Goal: Transaction & Acquisition: Purchase product/service

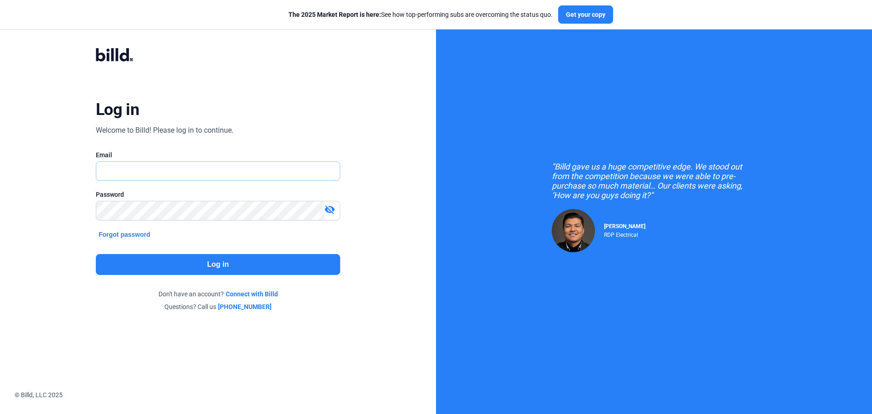
type input "[EMAIL_ADDRESS][DOMAIN_NAME]"
click at [209, 263] on button "Log in" at bounding box center [218, 264] width 244 height 21
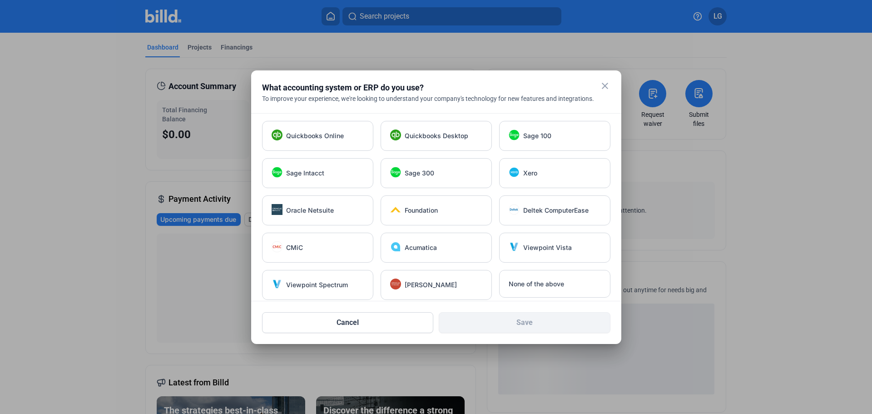
click at [606, 86] on mat-icon "close" at bounding box center [604, 85] width 11 height 11
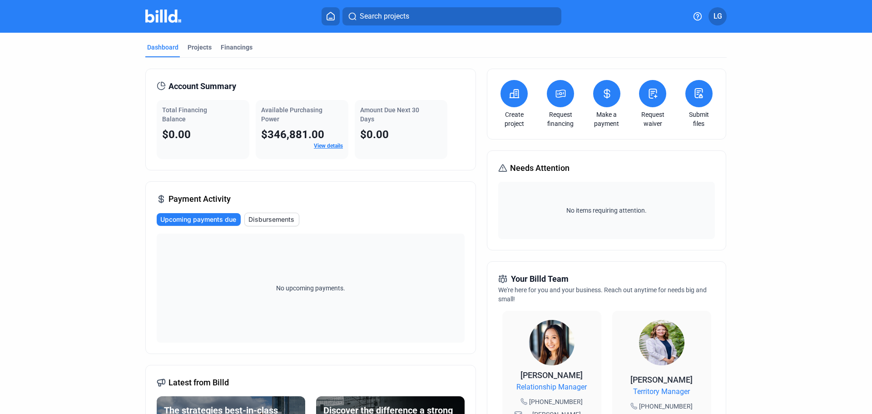
click at [515, 95] on icon at bounding box center [514, 93] width 9 height 8
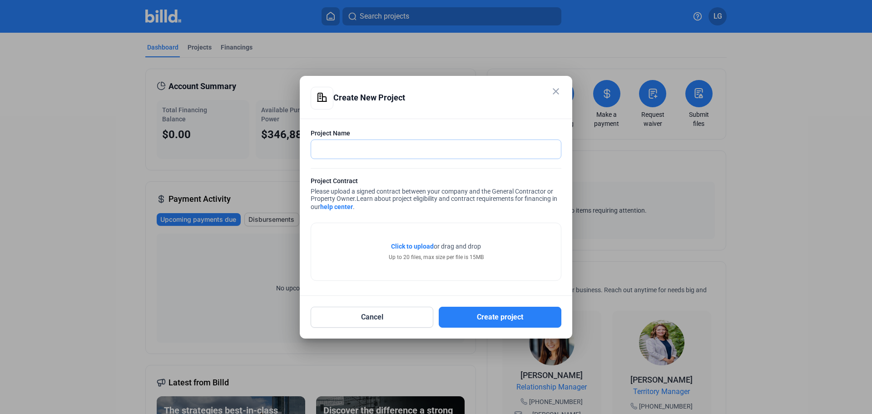
click at [488, 141] on input "text" at bounding box center [431, 149] width 240 height 19
type input "Tech Ridge"
click at [428, 248] on span "Click to upload" at bounding box center [412, 245] width 43 height 7
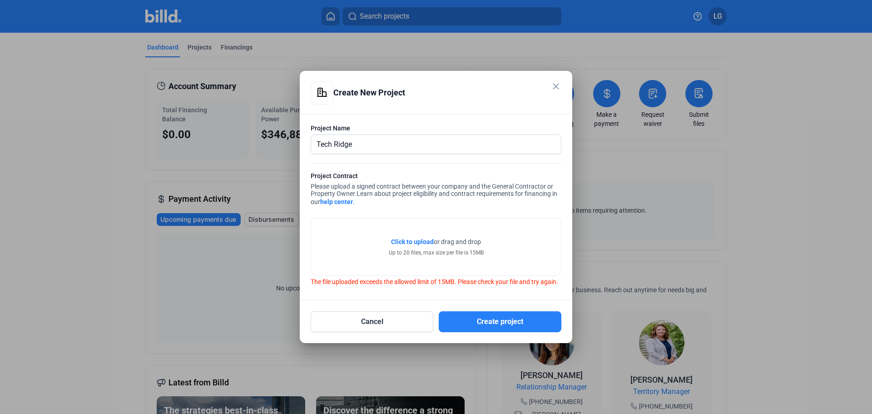
click at [426, 239] on span "Click to upload" at bounding box center [412, 241] width 43 height 7
click at [558, 84] on mat-icon "close" at bounding box center [555, 86] width 11 height 11
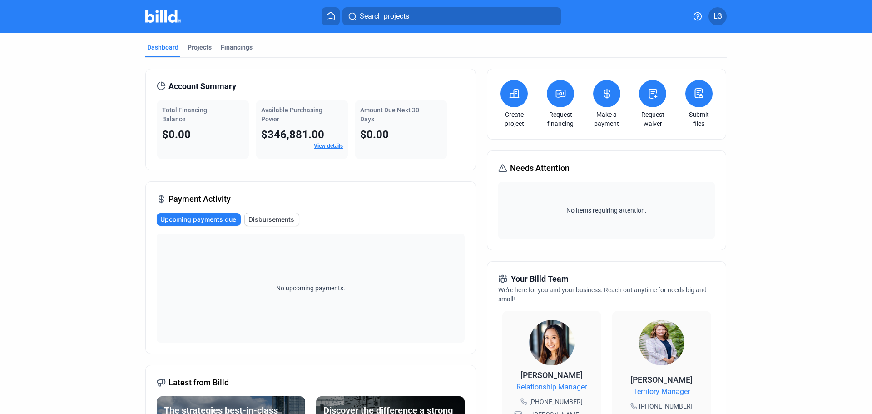
click at [562, 102] on button at bounding box center [560, 93] width 27 height 27
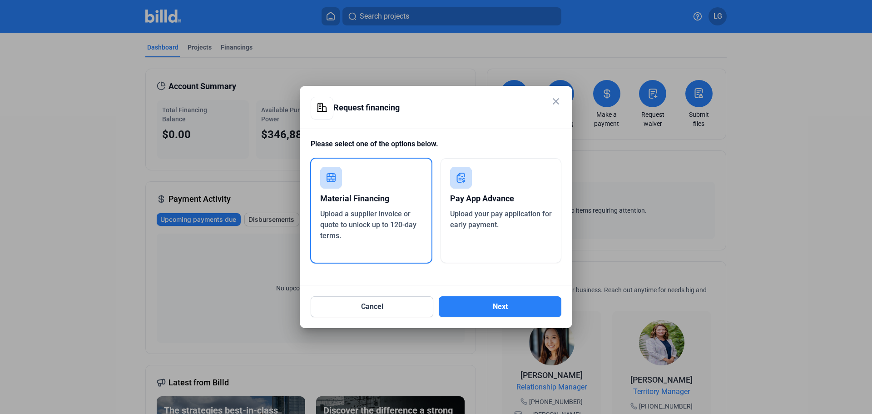
drag, startPoint x: 499, startPoint y: 207, endPoint x: 730, endPoint y: 218, distance: 231.8
click at [575, 233] on div "close Request financing Please select one of the options below. Material Financ…" at bounding box center [436, 207] width 872 height 414
click at [796, 213] on div at bounding box center [436, 207] width 872 height 414
click at [538, 225] on div "Upload your pay application for early payment." at bounding box center [501, 219] width 102 height 22
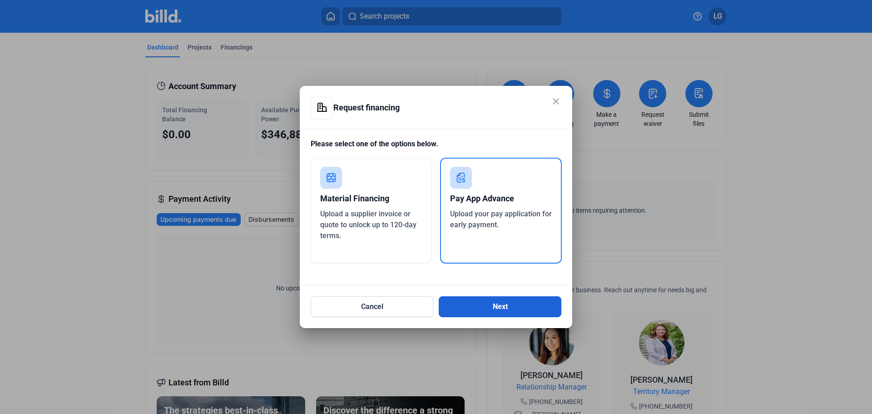
click at [492, 313] on button "Next" at bounding box center [500, 306] width 123 height 21
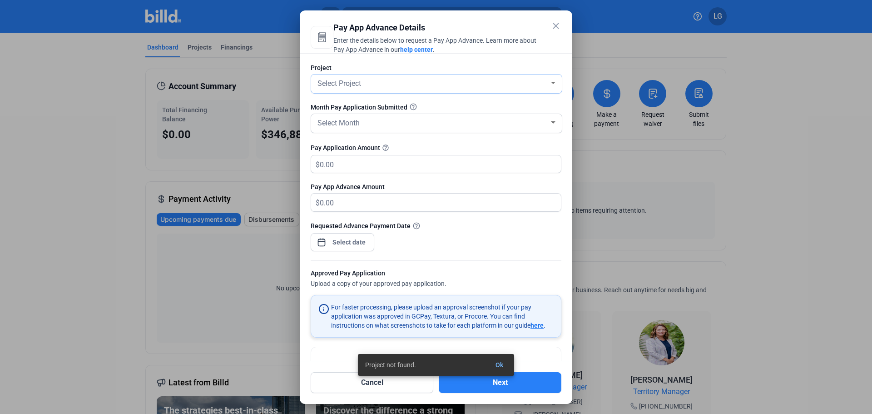
click at [553, 81] on div "Select Project" at bounding box center [436, 83] width 251 height 19
click at [553, 82] on mat-option "add Create new project" at bounding box center [434, 83] width 252 height 16
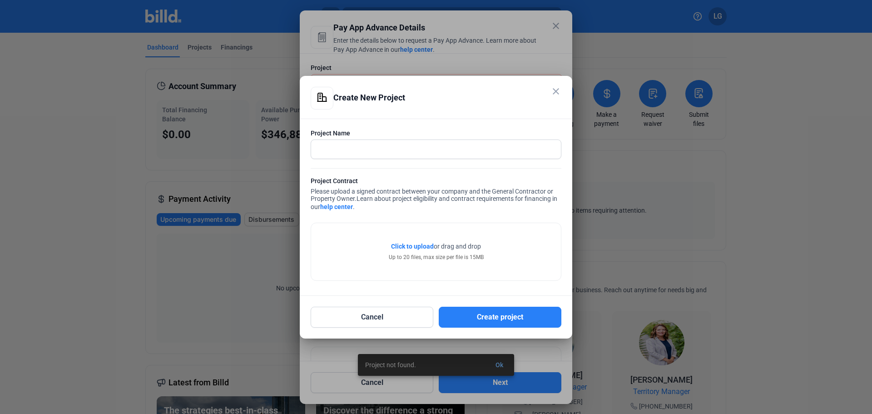
click at [557, 91] on mat-icon "close" at bounding box center [555, 91] width 11 height 11
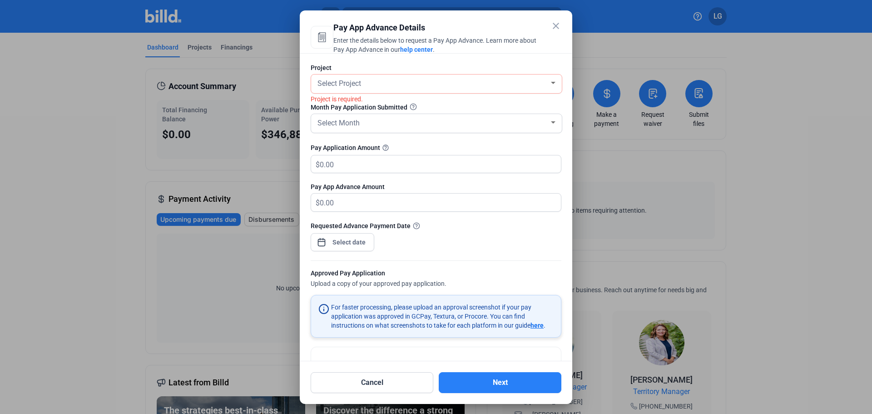
click at [558, 99] on div "Project Select Project Project is required. Month Pay Application Submitted Sel…" at bounding box center [436, 207] width 272 height 308
click at [401, 121] on div "Select Month" at bounding box center [432, 122] width 233 height 13
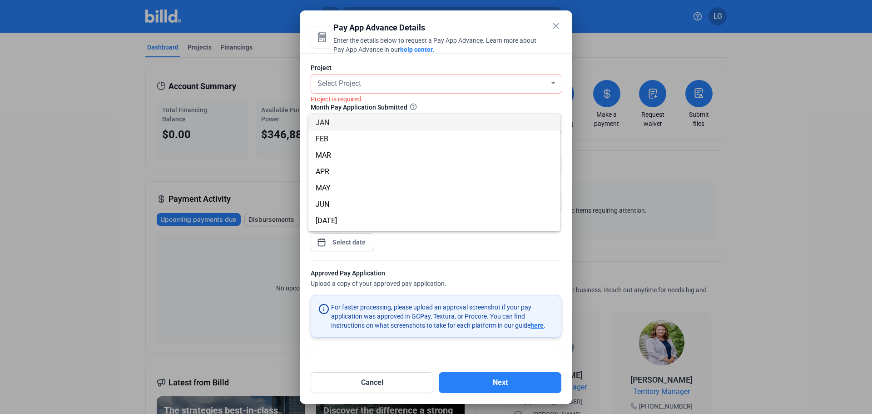
click at [543, 243] on div at bounding box center [436, 207] width 872 height 414
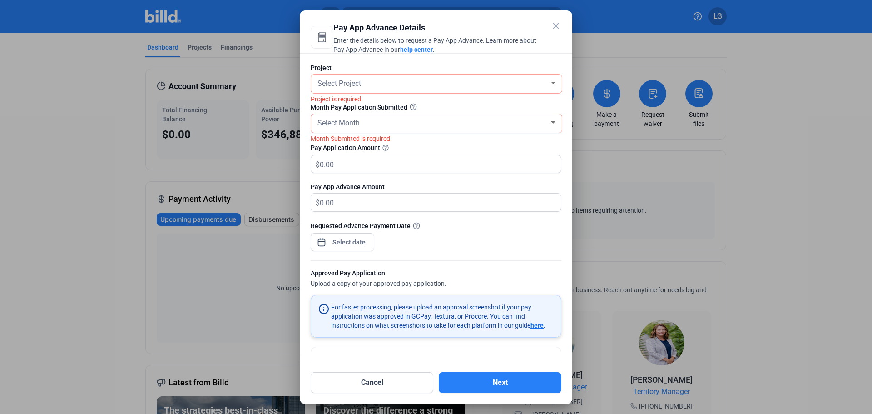
click at [0, 413] on html "We value your privacy We use cookies to enhance your browsing experience, serve…" at bounding box center [436, 207] width 872 height 414
click at [558, 28] on mat-icon "close" at bounding box center [555, 25] width 11 height 11
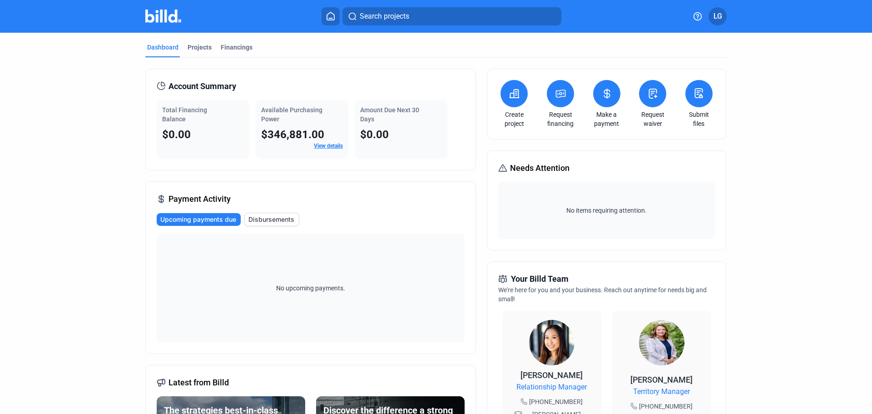
click at [555, 90] on icon at bounding box center [560, 93] width 11 height 11
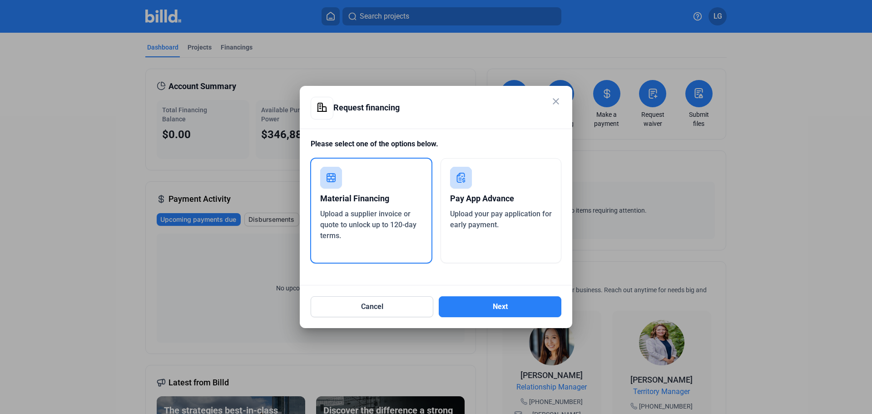
click at [522, 203] on div "Pay App Advance" at bounding box center [501, 198] width 102 height 20
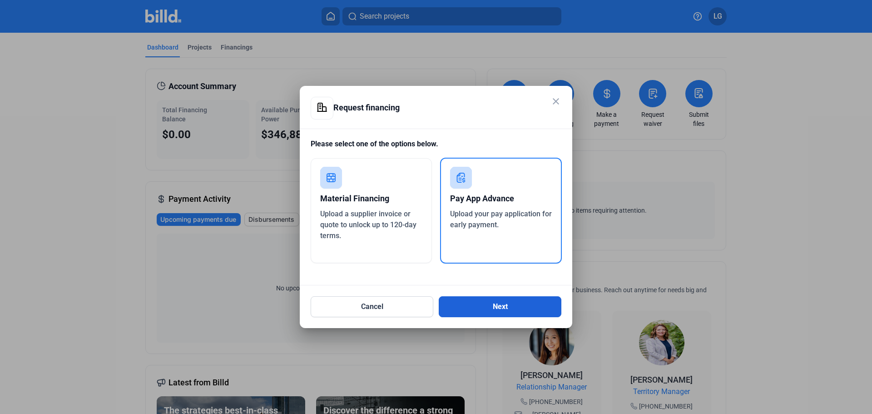
click at [480, 311] on button "Next" at bounding box center [500, 306] width 123 height 21
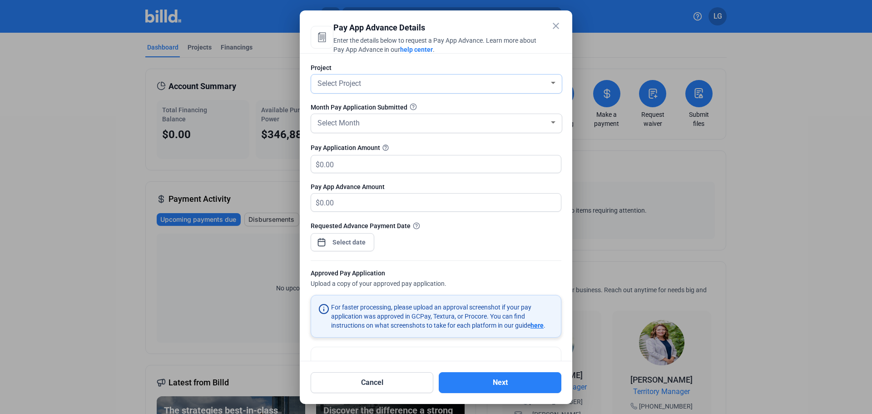
click at [423, 91] on div "Select Project" at bounding box center [437, 83] width 242 height 19
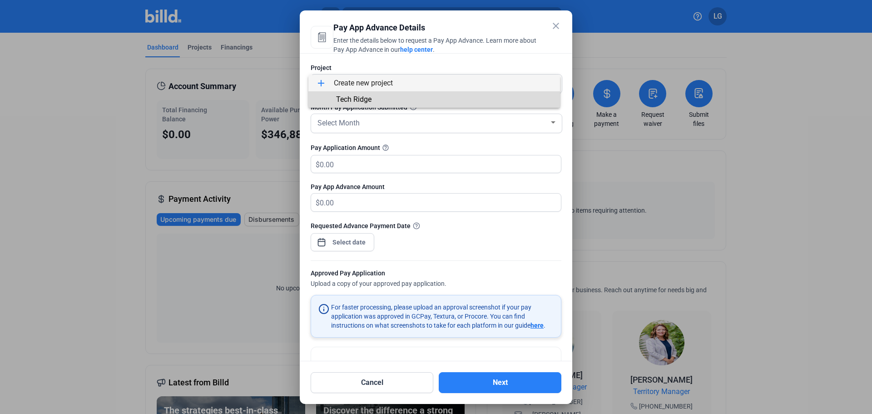
click at [379, 95] on span "Tech Ridge" at bounding box center [434, 99] width 237 height 16
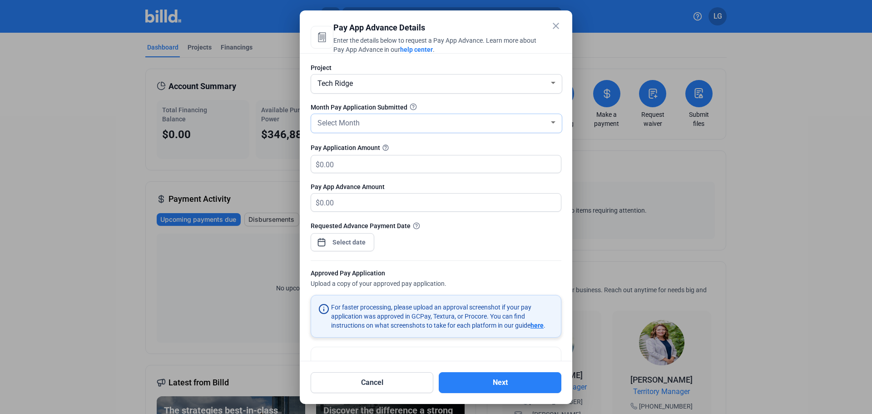
click at [381, 124] on div "Select Month" at bounding box center [432, 122] width 233 height 13
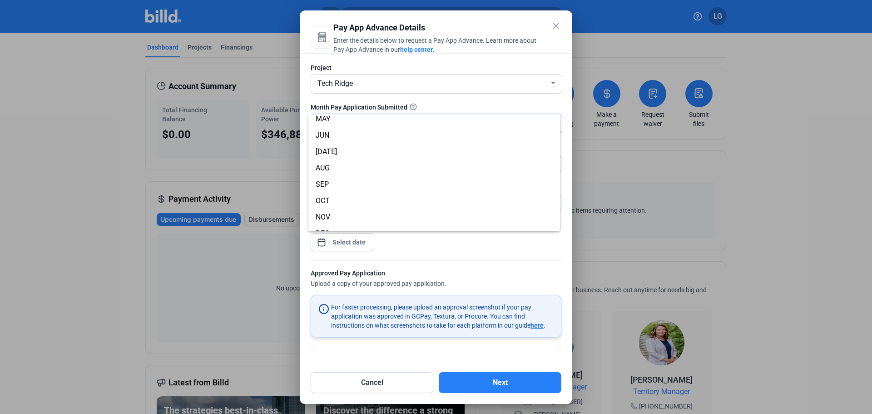
scroll to position [80, 0]
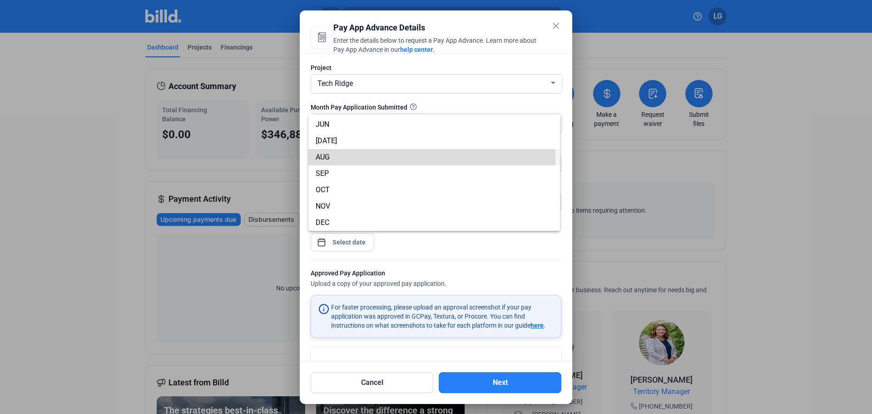
click at [325, 157] on span "AUG" at bounding box center [323, 157] width 14 height 9
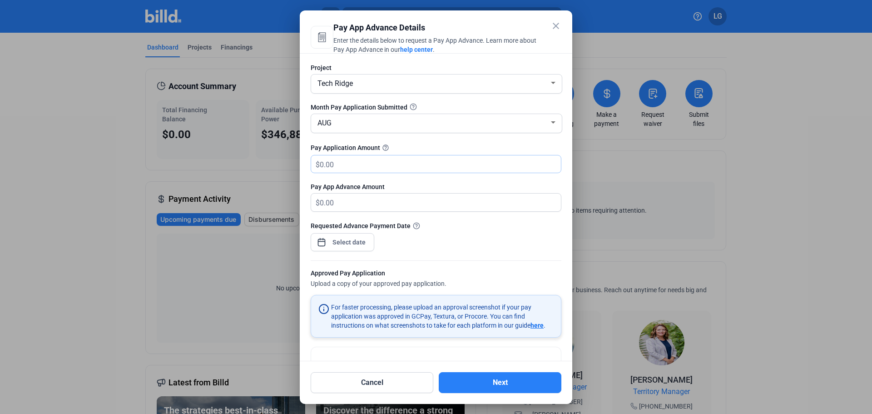
click at [406, 168] on input "text" at bounding box center [440, 164] width 241 height 18
click at [395, 161] on input "241" at bounding box center [440, 164] width 241 height 18
type input "241,738.29"
click at [442, 237] on div "Requested Advance Payment Date" at bounding box center [436, 241] width 251 height 40
click at [341, 243] on div "close Pay App Advance Details Enter the details below to request a Pay App Adva…" at bounding box center [436, 207] width 872 height 414
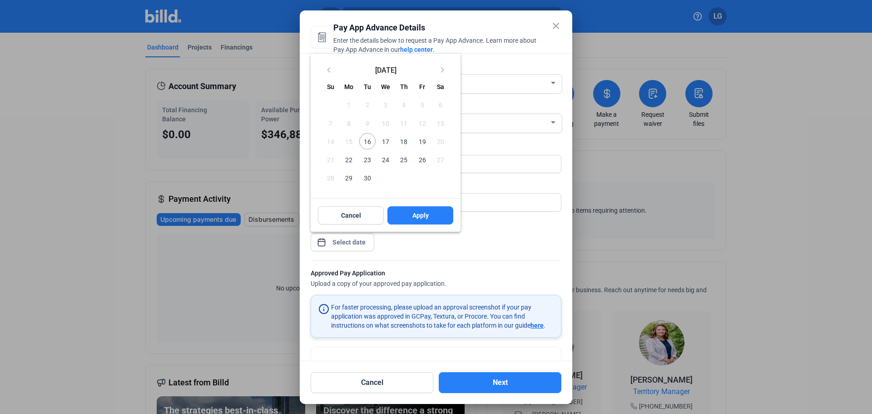
click at [322, 246] on div at bounding box center [436, 207] width 872 height 414
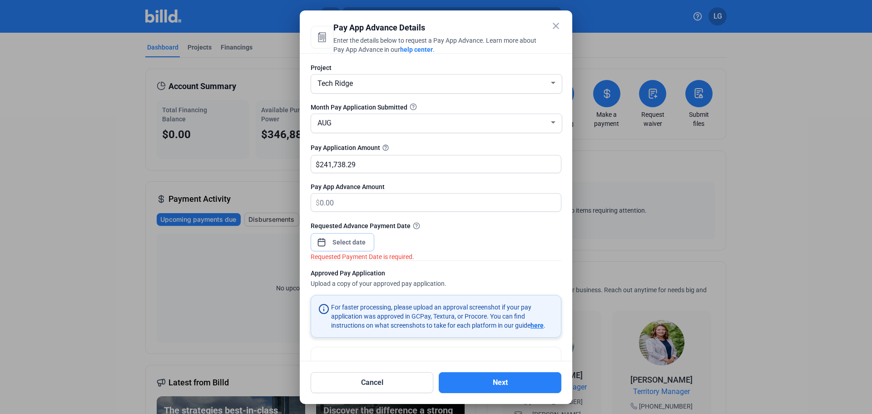
click at [332, 241] on input at bounding box center [349, 242] width 39 height 11
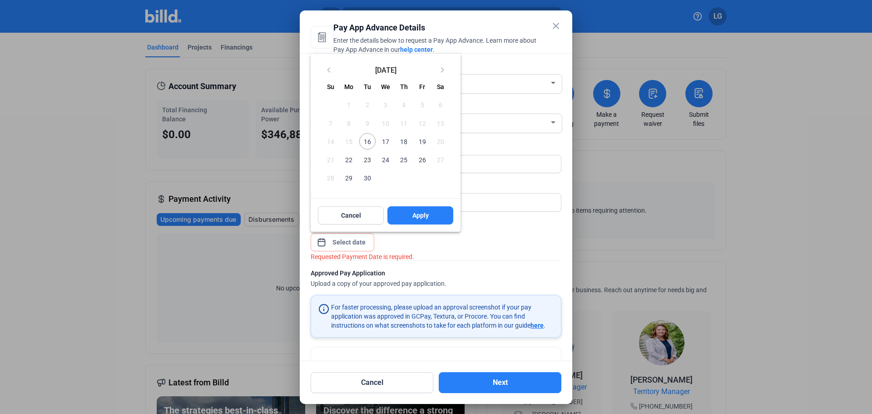
click at [369, 142] on span "16" at bounding box center [367, 141] width 16 height 16
click at [409, 212] on button "Apply" at bounding box center [420, 215] width 66 height 18
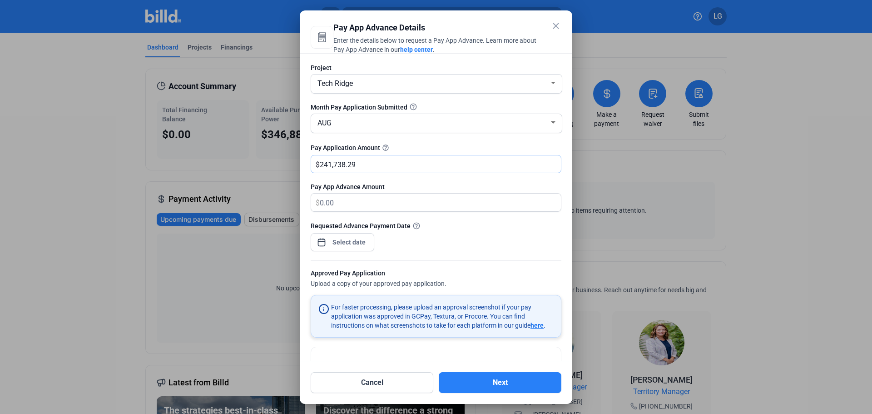
drag, startPoint x: 326, startPoint y: 170, endPoint x: 373, endPoint y: 161, distance: 48.0
click at [373, 161] on input "241,738.29" at bounding box center [440, 164] width 241 height 18
click at [368, 166] on input "241,738.29" at bounding box center [440, 164] width 241 height 18
click at [385, 213] on div at bounding box center [436, 216] width 251 height 9
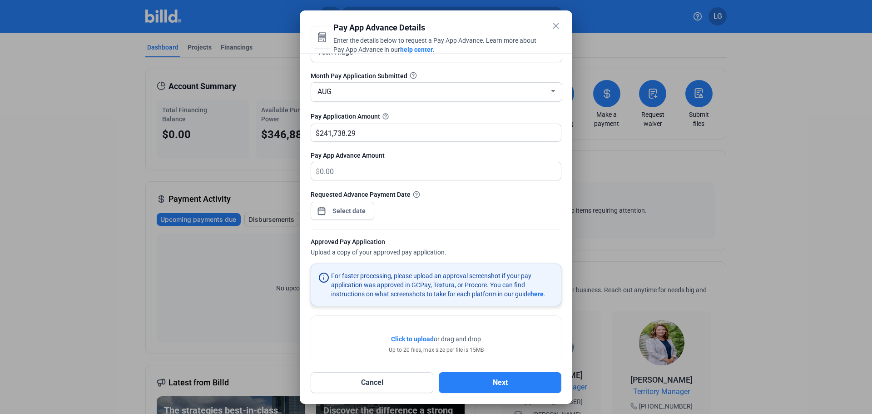
scroll to position [59, 0]
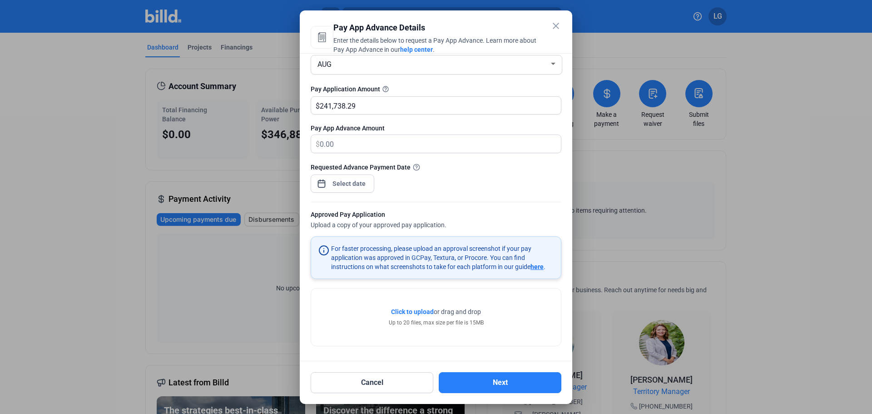
click at [417, 312] on span "Click to upload" at bounding box center [412, 311] width 43 height 7
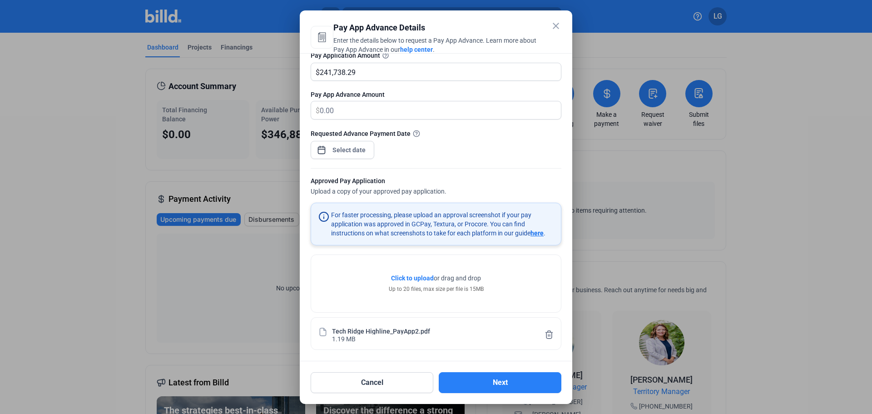
scroll to position [93, 0]
click at [502, 385] on button "Next" at bounding box center [500, 382] width 123 height 21
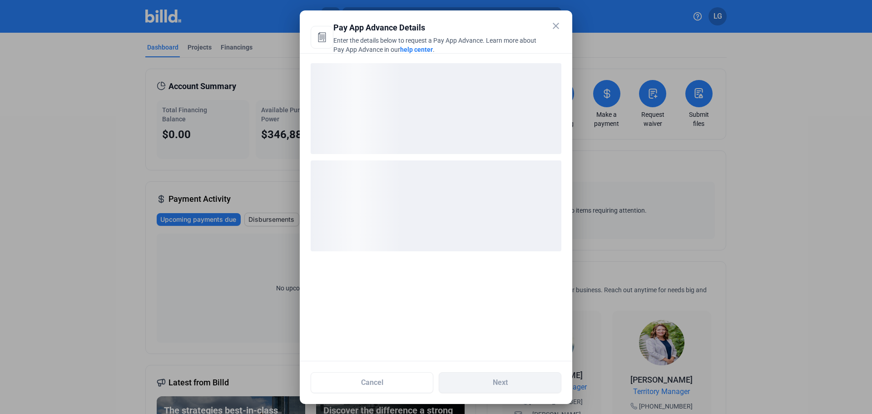
scroll to position [0, 0]
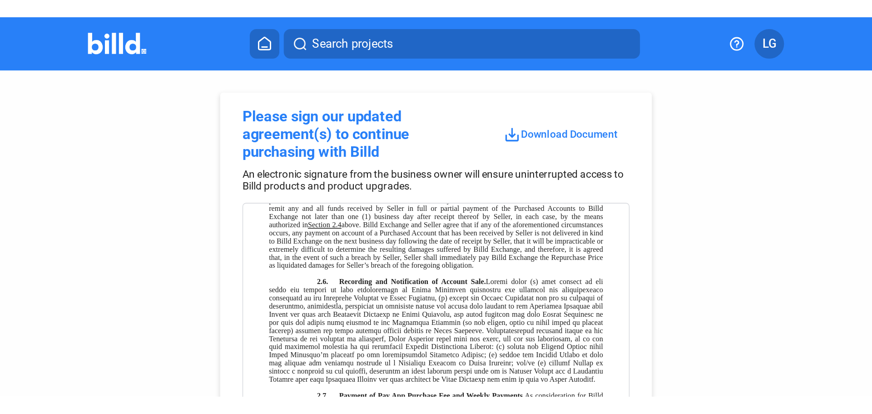
scroll to position [590, 0]
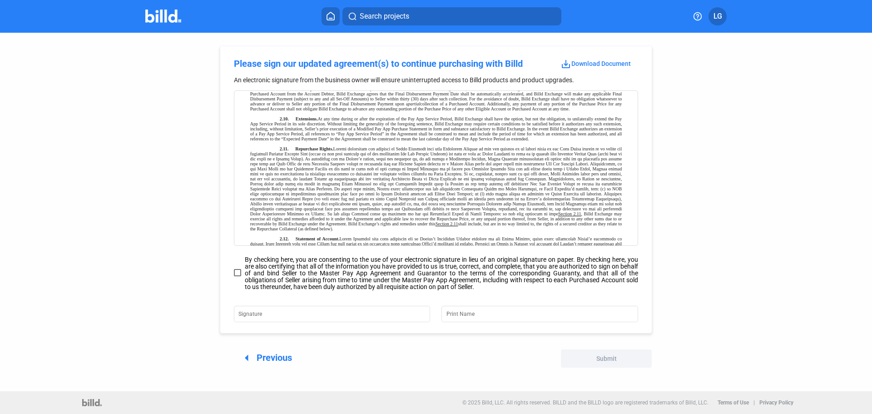
click at [598, 60] on span "save_alt Download Document" at bounding box center [595, 63] width 70 height 7
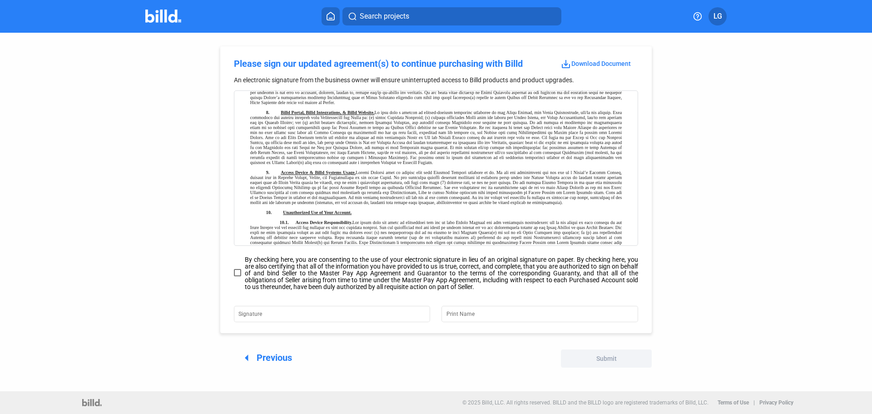
scroll to position [2270, 0]
click at [330, 17] on icon at bounding box center [330, 16] width 9 height 9
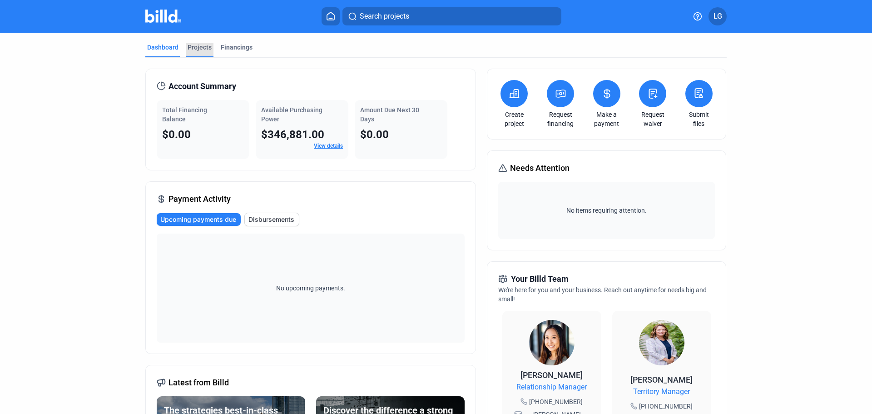
click at [208, 49] on div "Projects" at bounding box center [200, 47] width 24 height 9
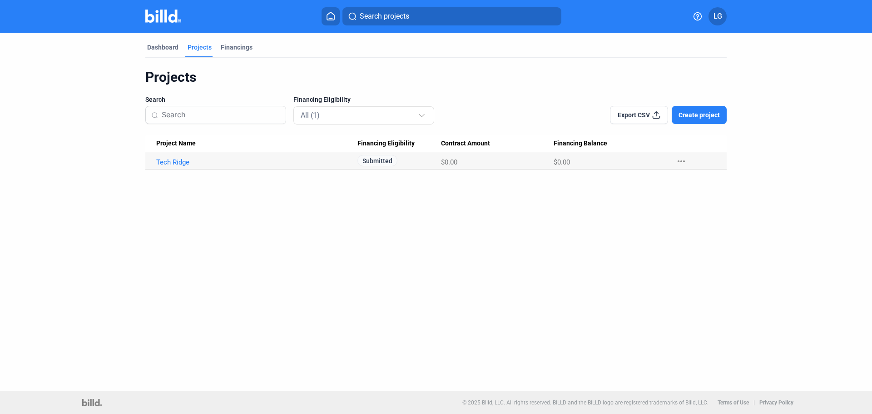
click at [391, 161] on span "Submitted" at bounding box center [377, 160] width 40 height 11
click at [681, 164] on mat-icon "more_horiz" at bounding box center [681, 161] width 11 height 11
click at [773, 120] on div at bounding box center [436, 207] width 872 height 414
click at [163, 6] on mat-toolbar "Search projects LG" at bounding box center [436, 16] width 872 height 33
click at [165, 9] on div "Search projects LG" at bounding box center [436, 16] width 708 height 18
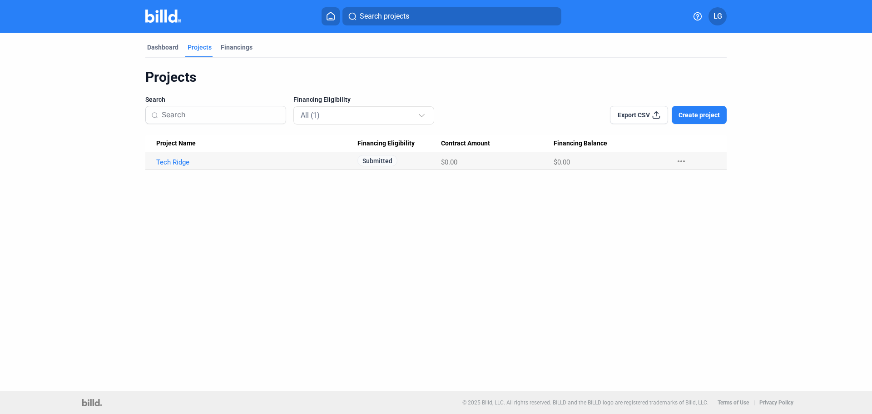
click at [166, 14] on img at bounding box center [163, 16] width 36 height 13
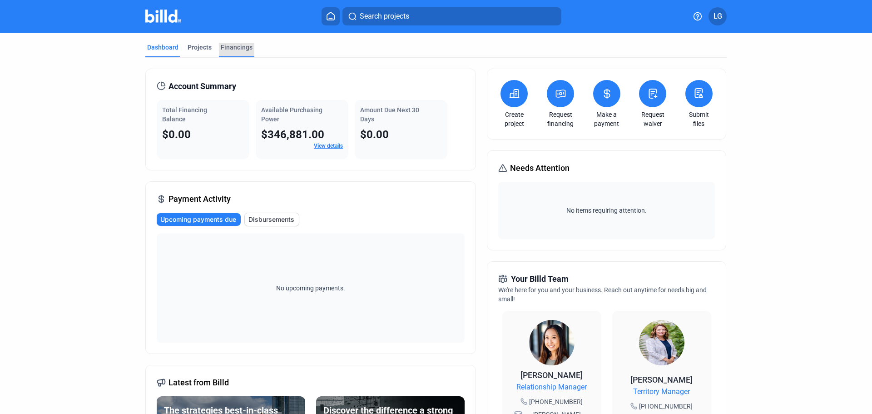
click at [232, 49] on div "Financings" at bounding box center [237, 47] width 32 height 9
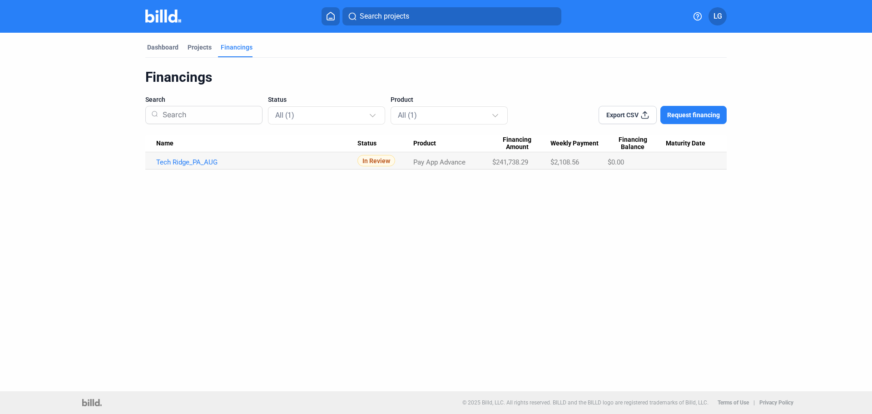
click at [188, 166] on td "Tech Ridge_PA_AUG" at bounding box center [251, 160] width 212 height 17
click at [192, 162] on link "Tech Ridge_PA_AUG" at bounding box center [256, 162] width 201 height 8
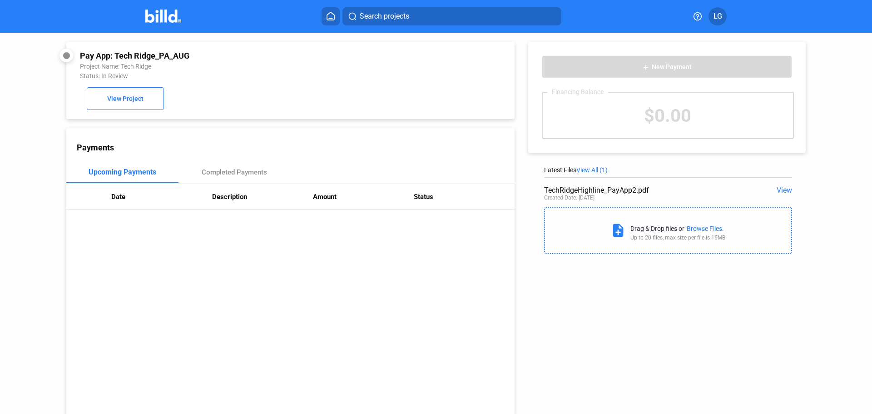
click at [332, 15] on icon at bounding box center [330, 16] width 9 height 9
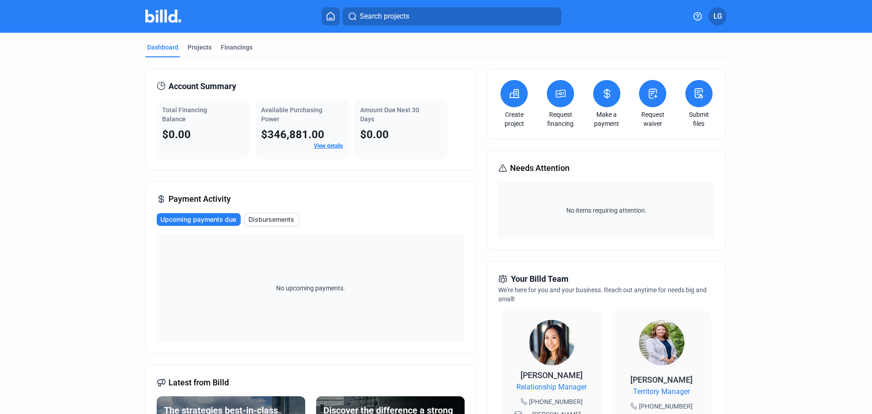
click at [721, 15] on span "LG" at bounding box center [717, 16] width 9 height 11
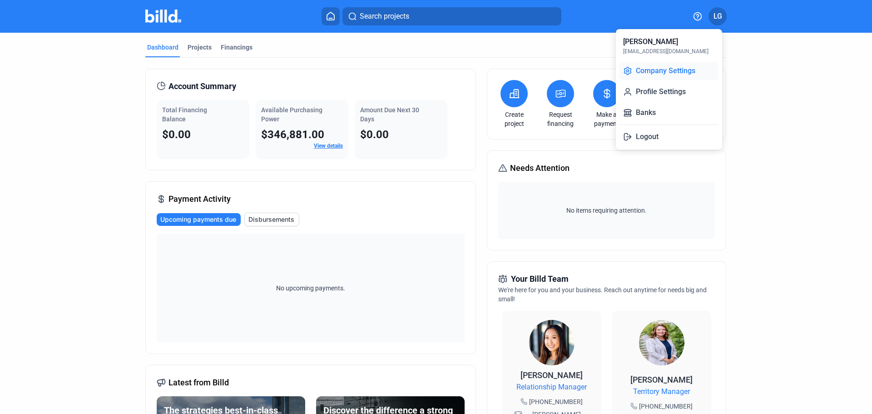
click at [680, 72] on button "Company Settings" at bounding box center [668, 71] width 99 height 18
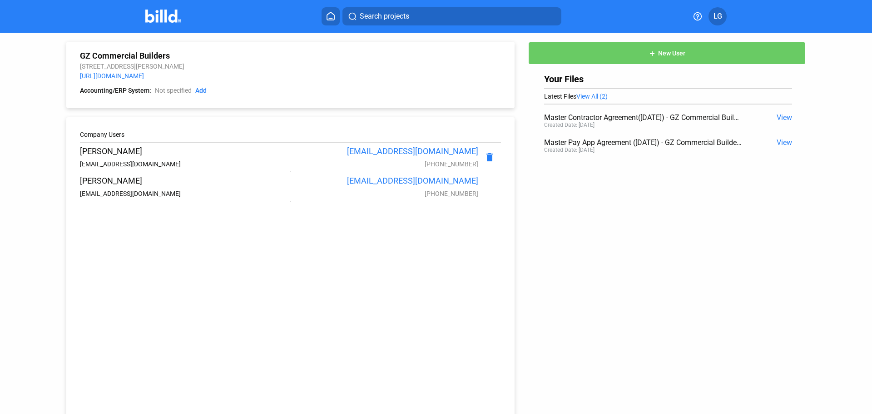
click at [169, 12] on img at bounding box center [163, 16] width 36 height 13
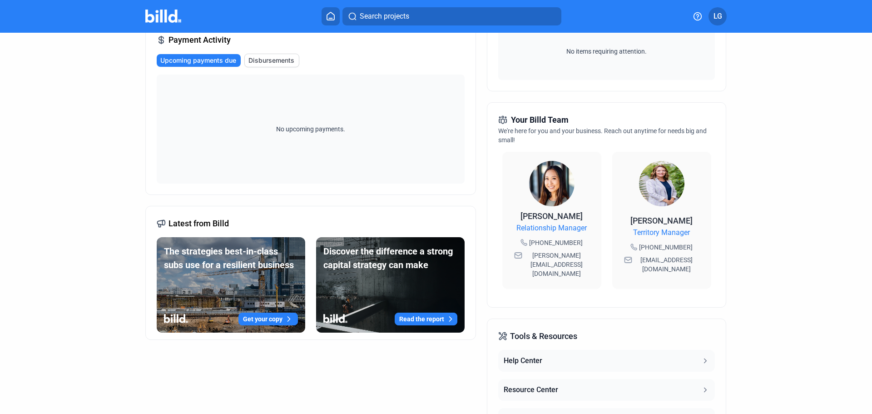
scroll to position [250, 0]
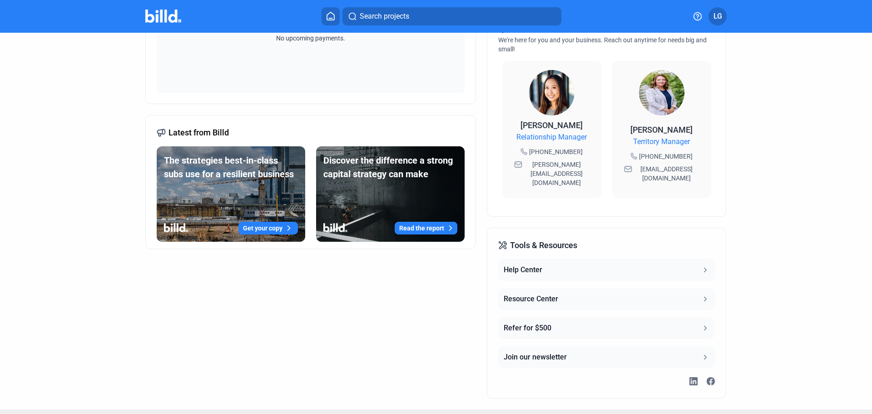
drag, startPoint x: 772, startPoint y: 317, endPoint x: 811, endPoint y: 306, distance: 40.9
click at [811, 306] on dashboard "Dashboard Projects Financings Account Summary Total Financing Balance $0.00 Ava…" at bounding box center [436, 96] width 785 height 626
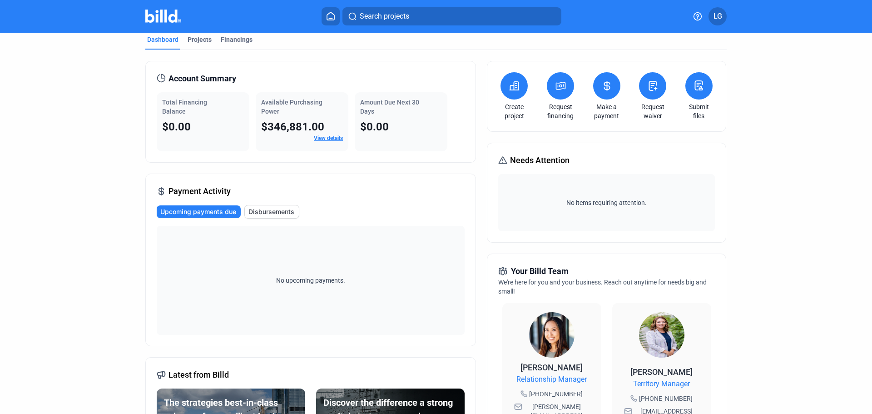
scroll to position [0, 0]
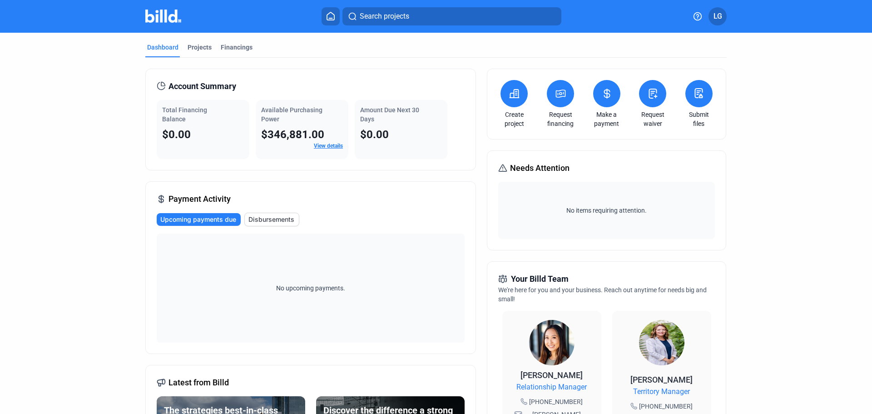
click at [718, 22] on button "LG" at bounding box center [717, 16] width 18 height 18
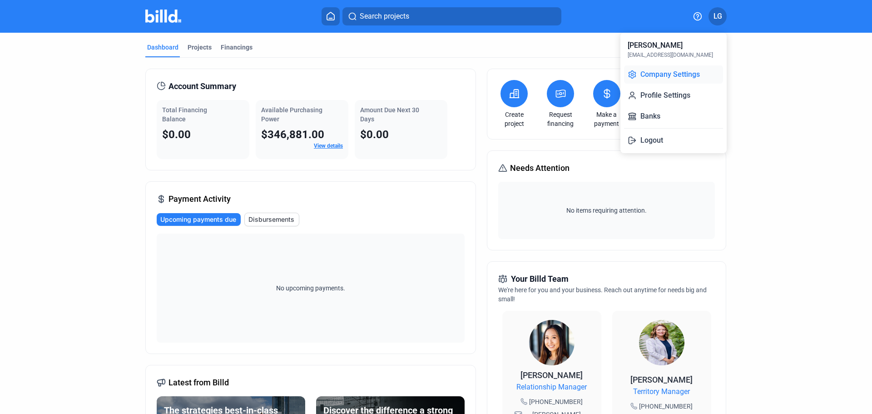
click at [698, 72] on button "Company Settings" at bounding box center [673, 74] width 99 height 18
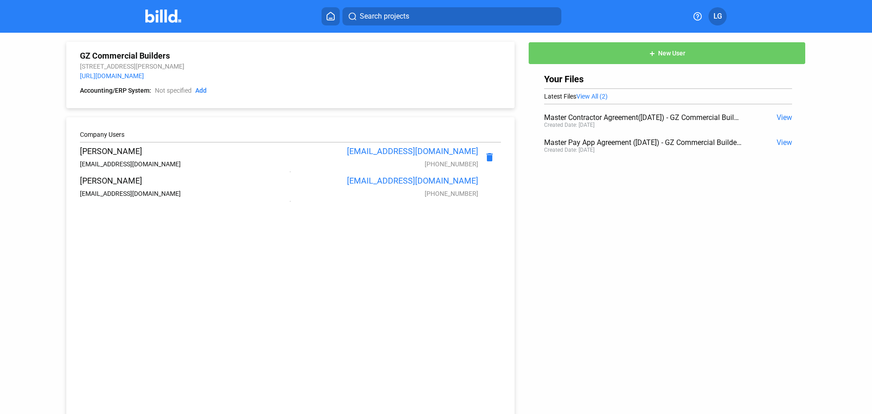
click at [784, 116] on span "View" at bounding box center [783, 117] width 15 height 9
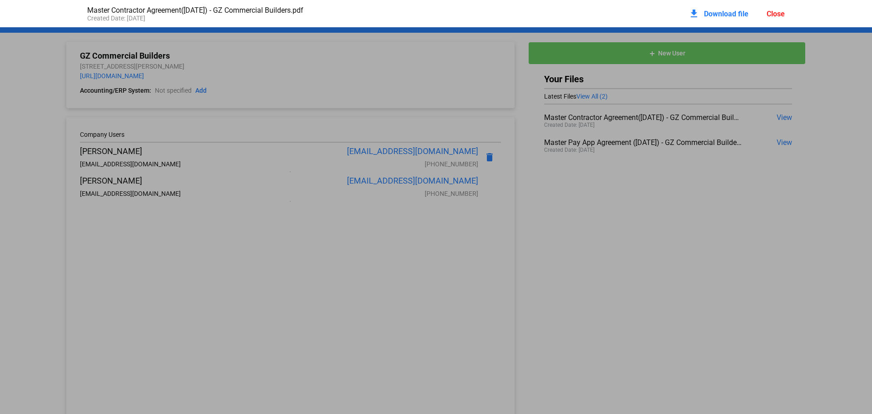
click at [742, 16] on span "Download file" at bounding box center [726, 14] width 44 height 9
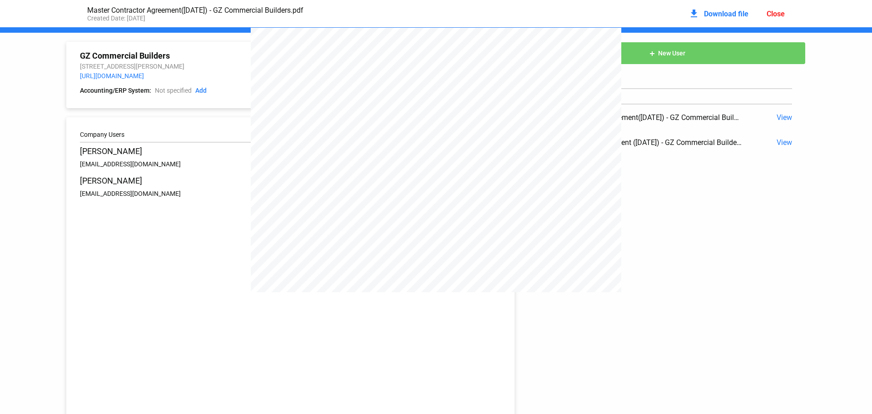
scroll to position [5, 0]
